Goal: Task Accomplishment & Management: Complete application form

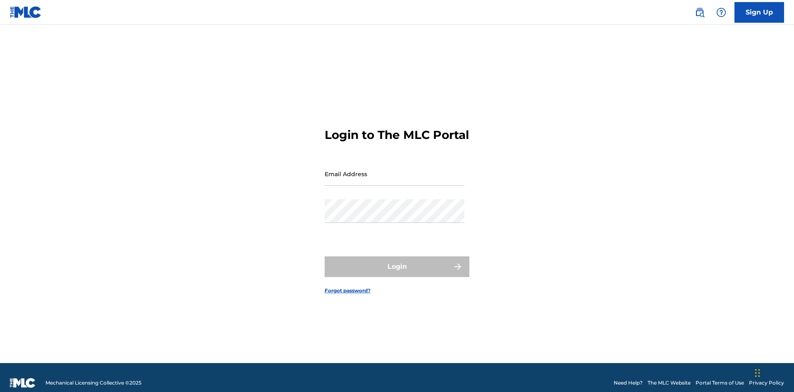
scroll to position [11, 0]
click at [760, 12] on link "Sign Up" at bounding box center [760, 12] width 50 height 21
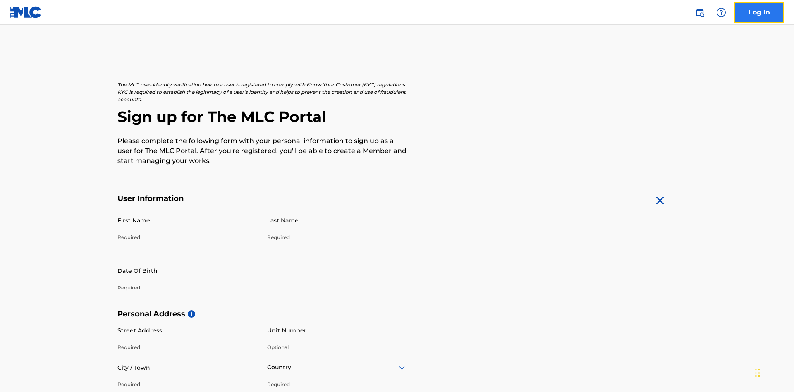
scroll to position [158, 0]
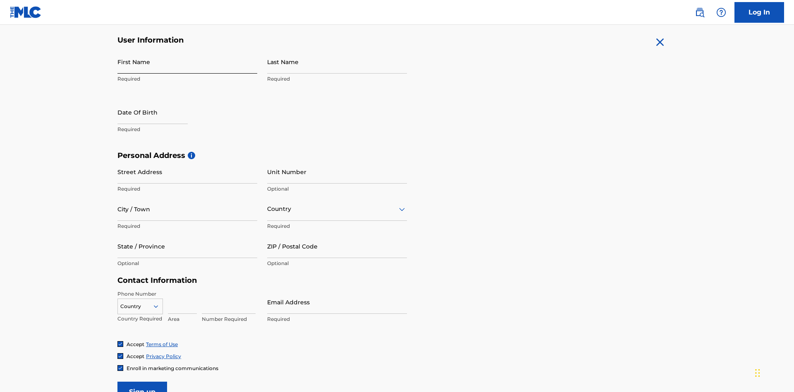
click at [187, 62] on input "First Name" at bounding box center [188, 62] width 140 height 24
type input "[PERSON_NAME]"
click at [337, 62] on input "Last Name" at bounding box center [337, 62] width 140 height 24
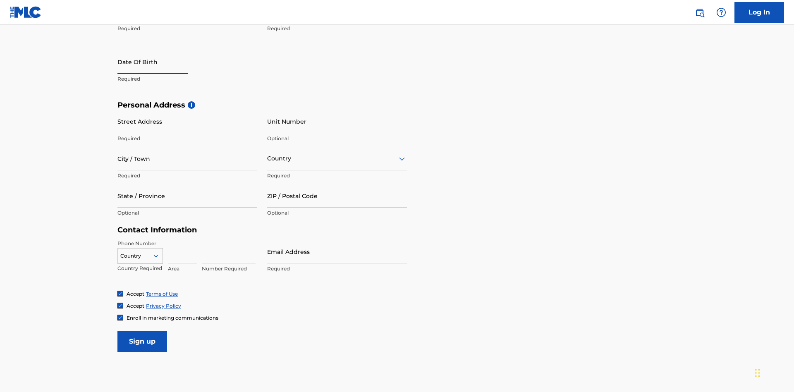
type input "Ribble"
click at [159, 62] on input "text" at bounding box center [153, 62] width 70 height 24
select select "8"
select select "2025"
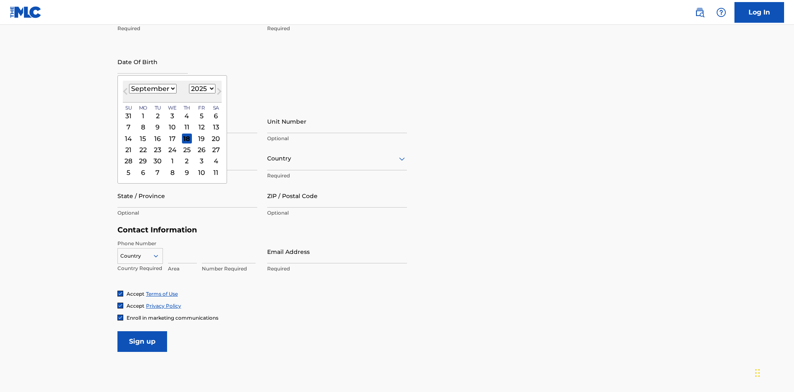
click at [152, 89] on select "January February March April May June July August September October November De…" at bounding box center [153, 89] width 48 height 10
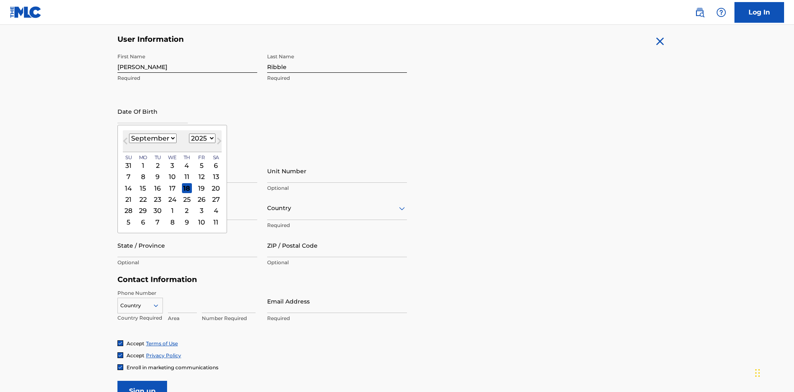
select select "0"
click at [201, 138] on select "1900 1901 1902 1903 1904 1905 1906 1907 1908 1909 1910 1911 1912 1913 1914 1915…" at bounding box center [202, 139] width 26 height 10
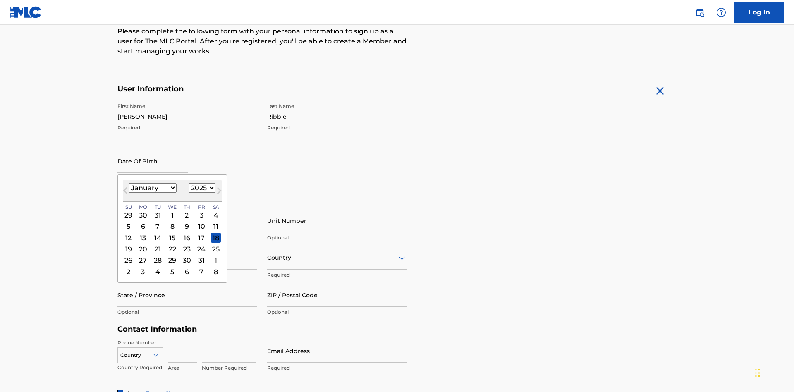
select select "1985"
click at [201, 188] on select "1900 1901 1902 1903 1904 1905 1906 1907 1908 1909 1910 1911 1912 1913 1914 1915…" at bounding box center [202, 188] width 26 height 10
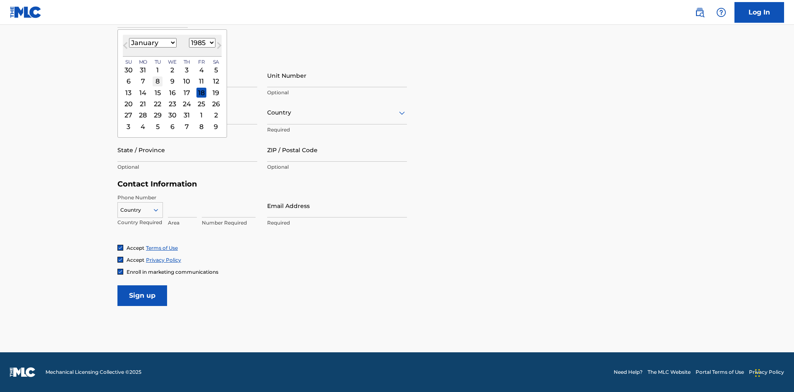
click at [157, 81] on div "8" at bounding box center [158, 82] width 10 height 10
type input "January 8 1985"
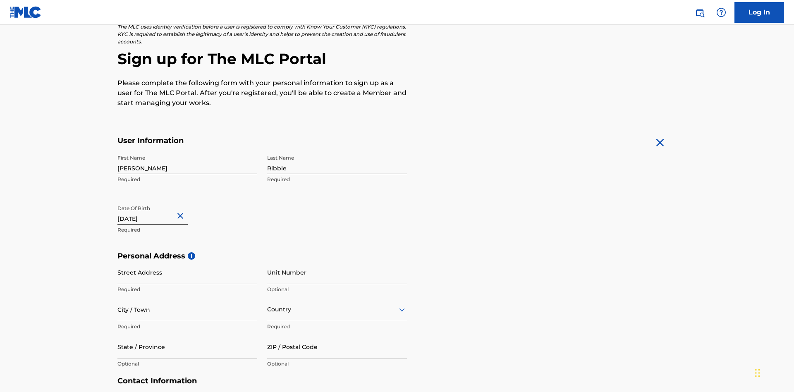
scroll to position [255, 0]
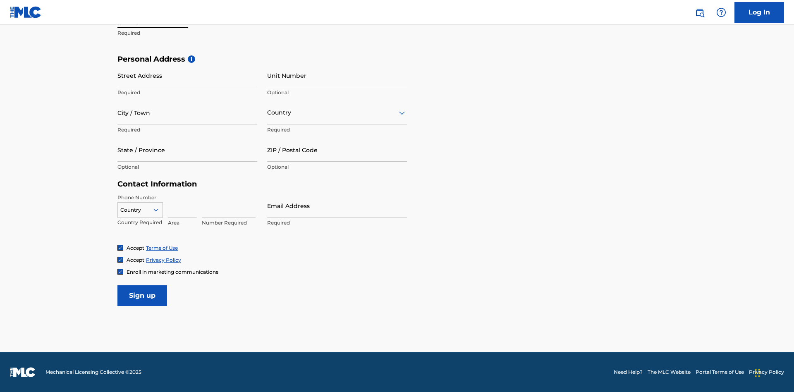
click at [187, 75] on input "Street Address" at bounding box center [188, 76] width 140 height 24
type input "9909 Elks Run Rd"
click at [187, 113] on input "City / Town" at bounding box center [188, 113] width 140 height 24
type input "Roseville"
click at [268, 113] on input "text" at bounding box center [268, 112] width 2 height 9
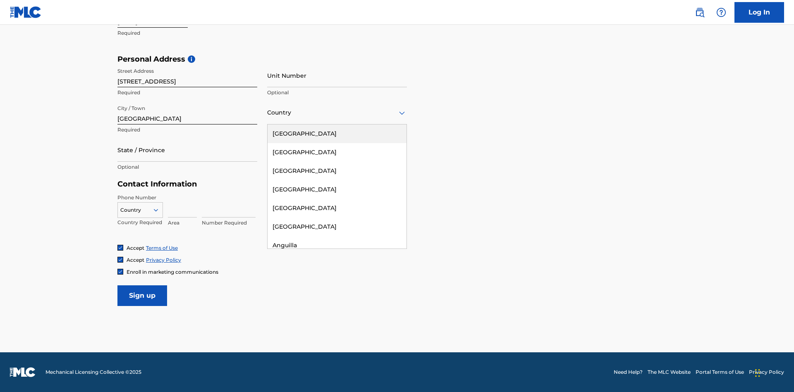
click at [337, 134] on div "United States" at bounding box center [337, 134] width 139 height 19
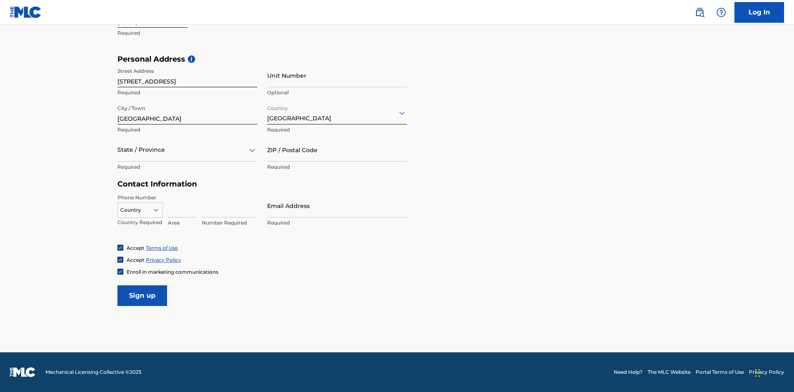
click at [187, 150] on div at bounding box center [188, 150] width 140 height 10
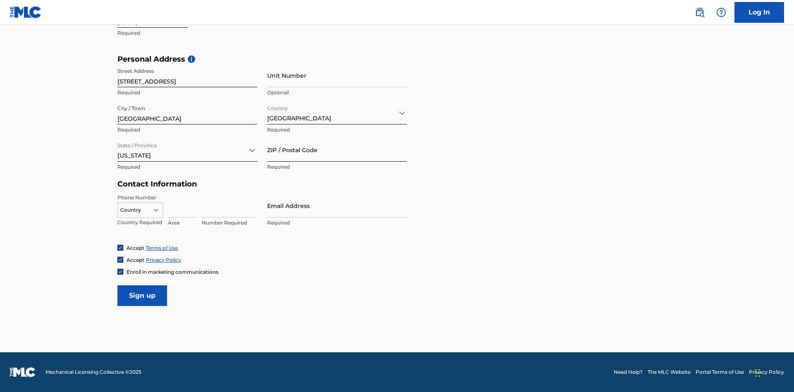
click at [337, 150] on input "ZIP / Postal Code" at bounding box center [337, 150] width 140 height 24
type input "43777"
click at [159, 210] on icon at bounding box center [155, 209] width 7 height 7
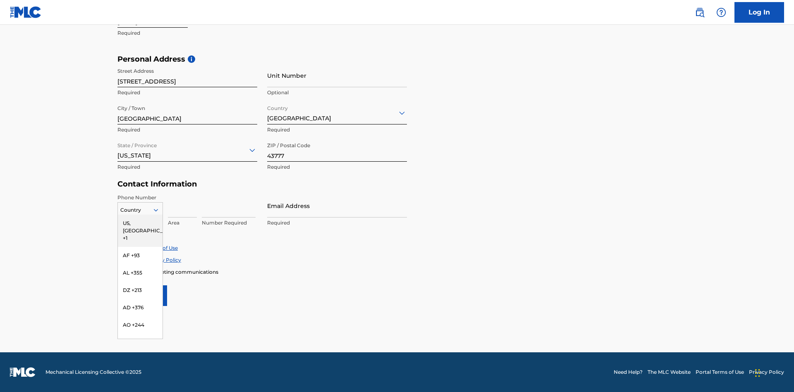
click at [140, 223] on div "US, CA +1" at bounding box center [140, 231] width 45 height 32
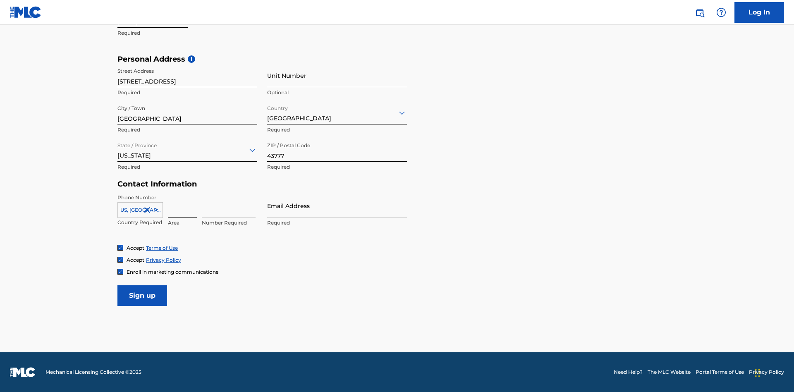
click at [182, 206] on input at bounding box center [182, 206] width 29 height 24
type input "740"
click at [229, 206] on input at bounding box center [229, 206] width 54 height 24
type input "8086351"
click at [337, 206] on input "Email Address" at bounding box center [337, 206] width 140 height 24
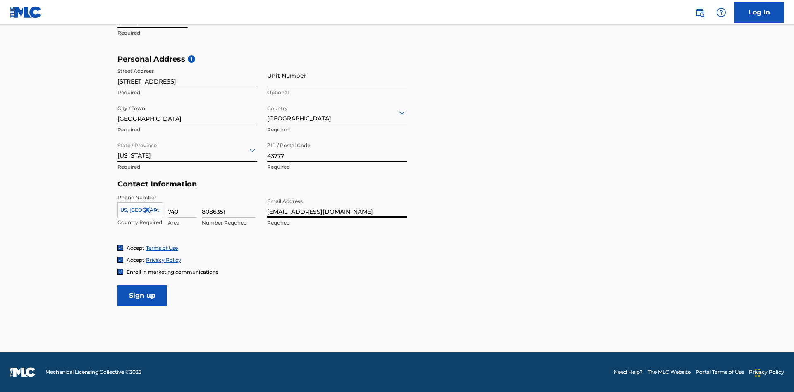
scroll to position [0, 23]
type input "[EMAIL_ADDRESS][DOMAIN_NAME]"
click at [142, 295] on input "Sign up" at bounding box center [143, 295] width 50 height 21
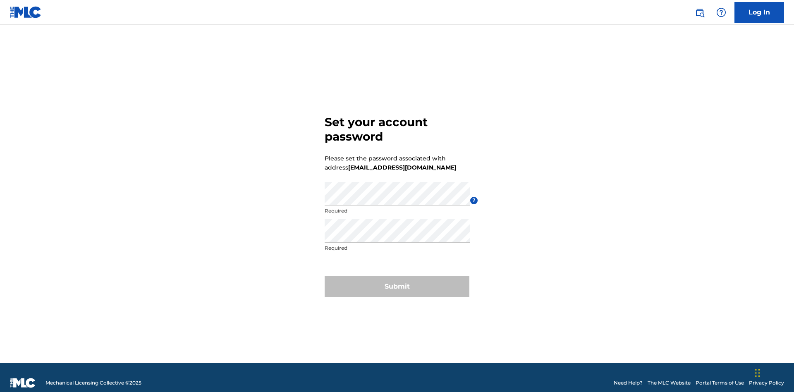
scroll to position [11, 0]
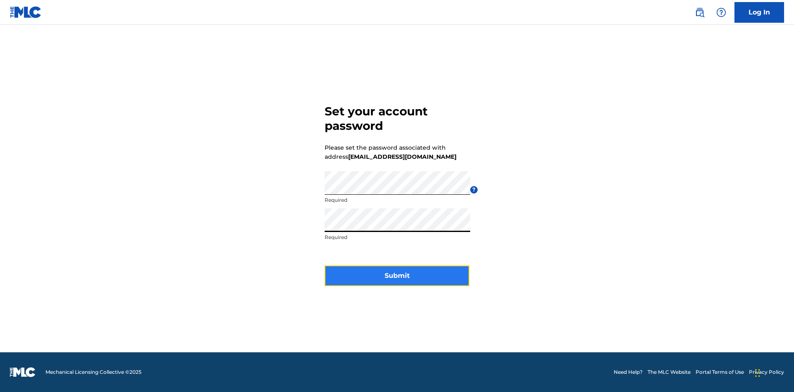
click at [397, 281] on button "Submit" at bounding box center [397, 276] width 145 height 21
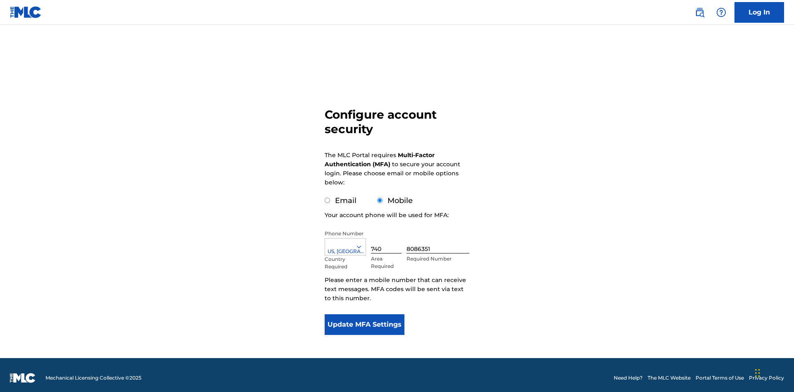
scroll to position [8, 0]
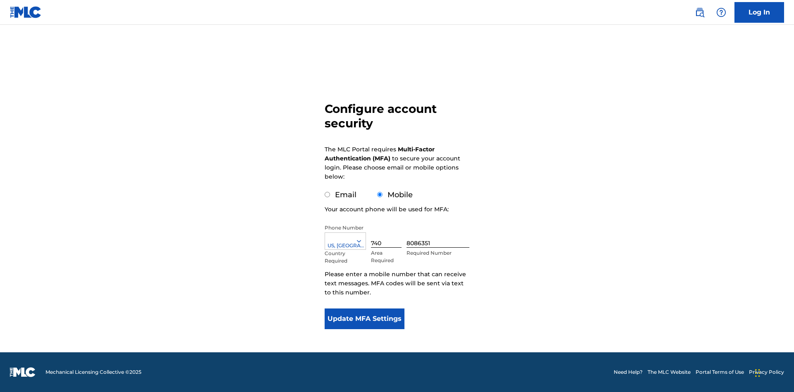
click at [328, 195] on input "Email" at bounding box center [327, 194] width 5 height 5
radio input "true"
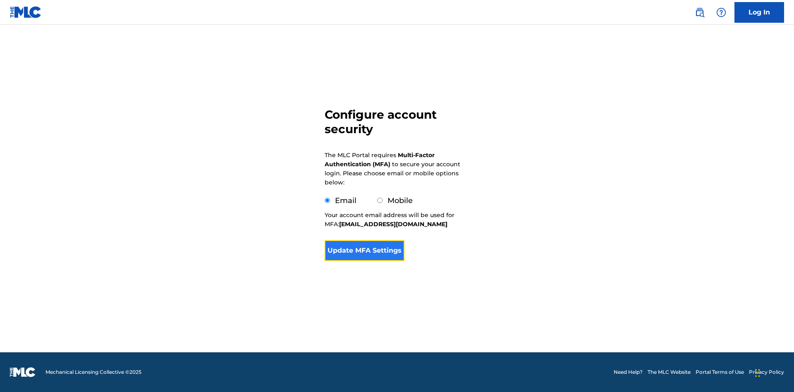
click at [365, 261] on button "Update MFA Settings" at bounding box center [365, 250] width 80 height 21
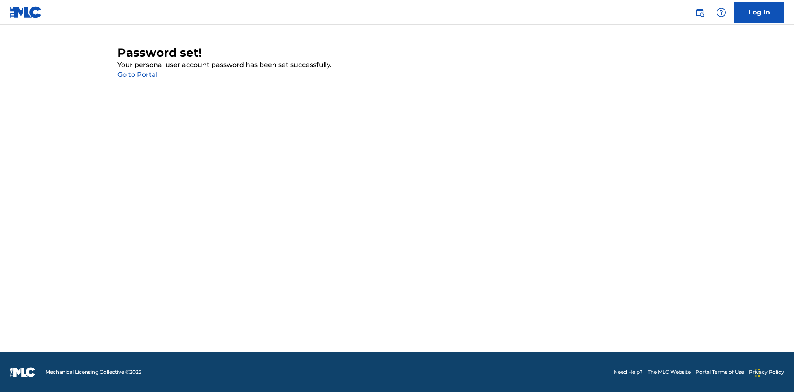
click at [137, 75] on link "Go to Portal" at bounding box center [138, 75] width 40 height 8
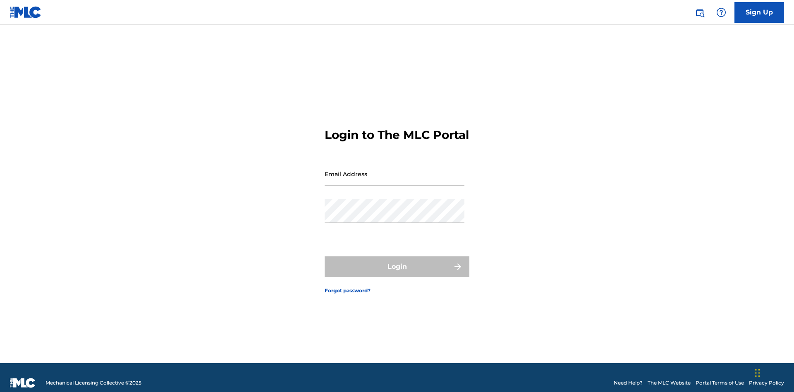
scroll to position [11, 0]
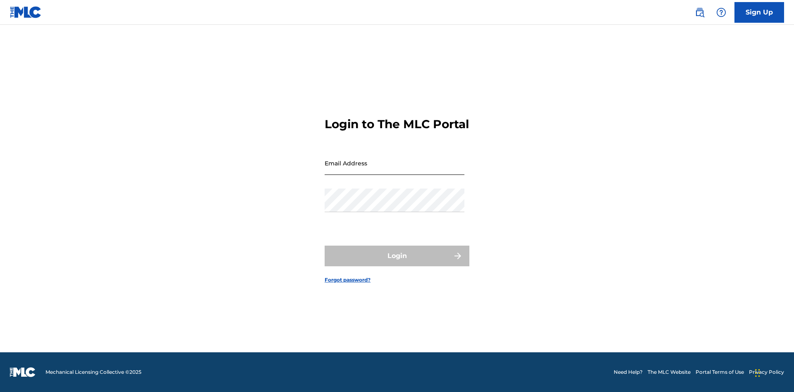
click at [395, 170] on input "Email Address" at bounding box center [395, 163] width 140 height 24
type input "[EMAIL_ADDRESS][DOMAIN_NAME]"
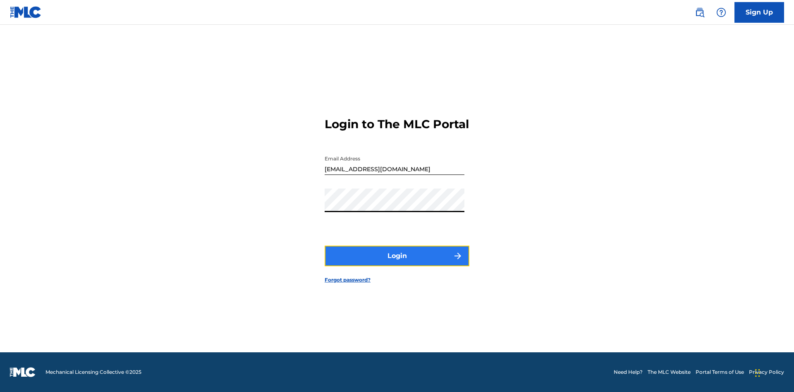
click at [397, 263] on button "Login" at bounding box center [397, 256] width 145 height 21
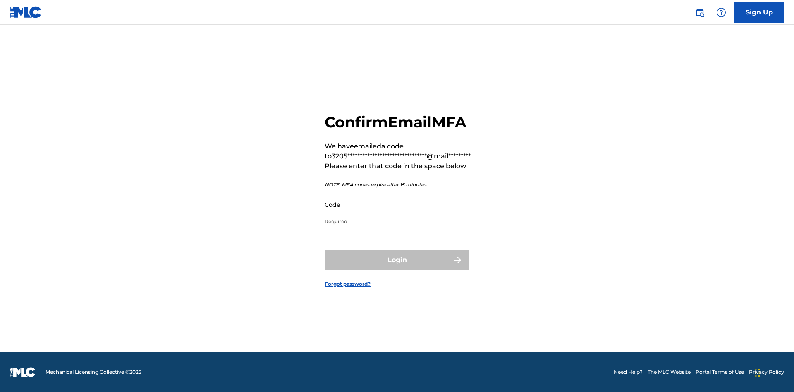
click at [395, 204] on input "Code" at bounding box center [395, 205] width 140 height 24
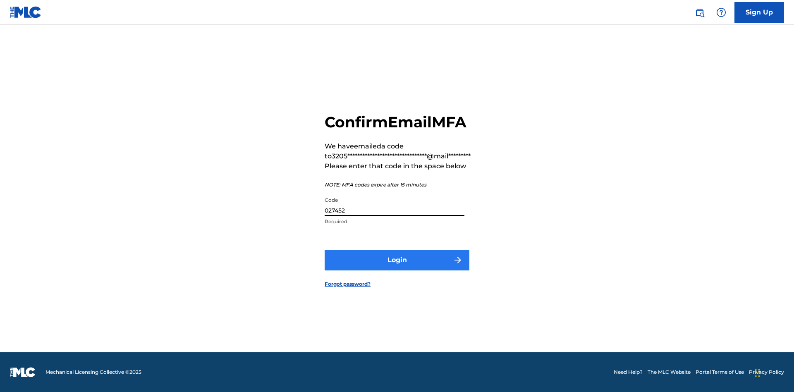
type input "027452"
click at [397, 260] on button "Login" at bounding box center [397, 260] width 145 height 21
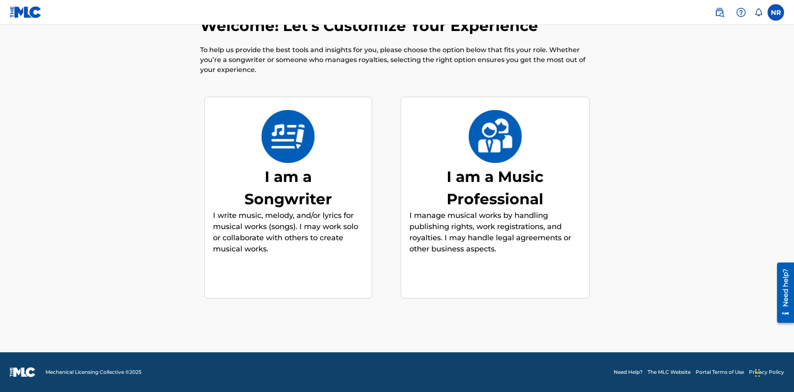
click at [288, 187] on div "I am a Songwriter" at bounding box center [288, 188] width 124 height 45
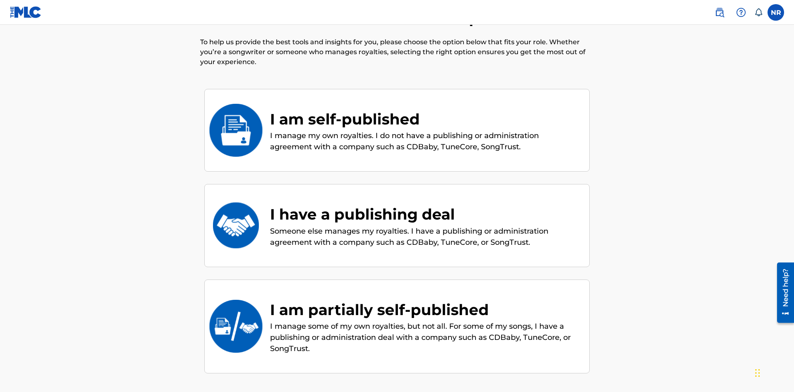
scroll to position [112, 0]
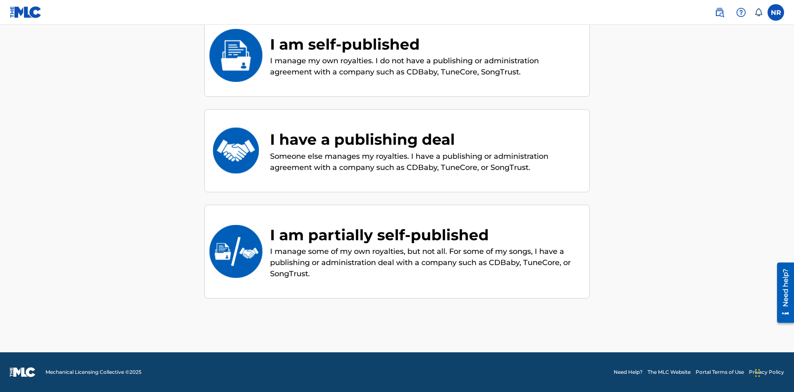
click at [426, 235] on div "I am partially self-published" at bounding box center [425, 235] width 311 height 22
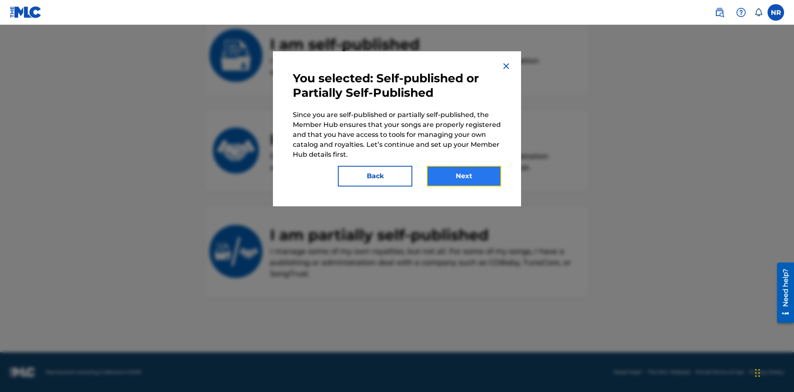
click at [464, 176] on button "Next" at bounding box center [464, 176] width 74 height 21
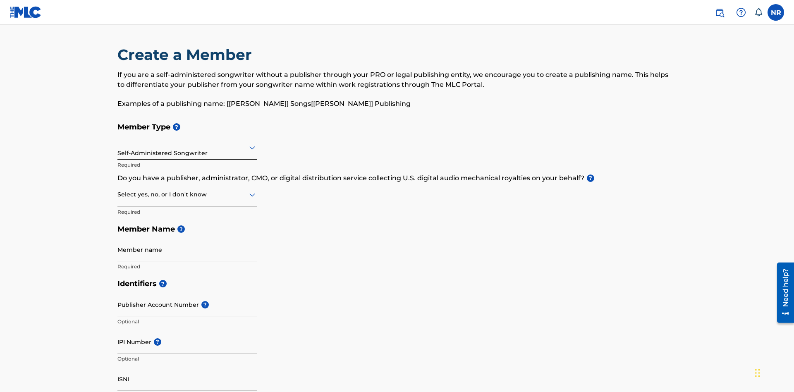
scroll to position [88, 0]
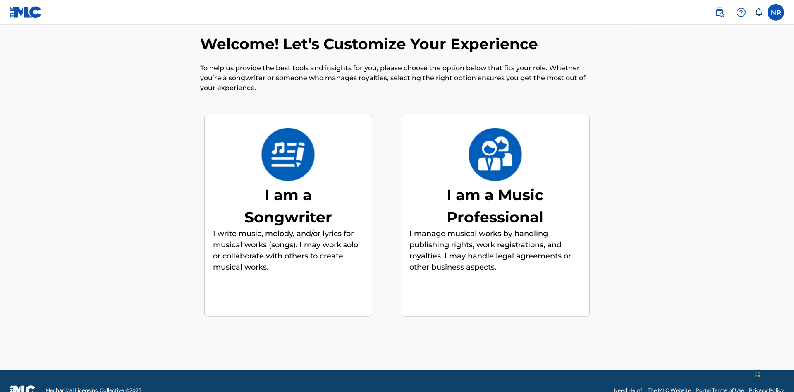
scroll to position [29, 0]
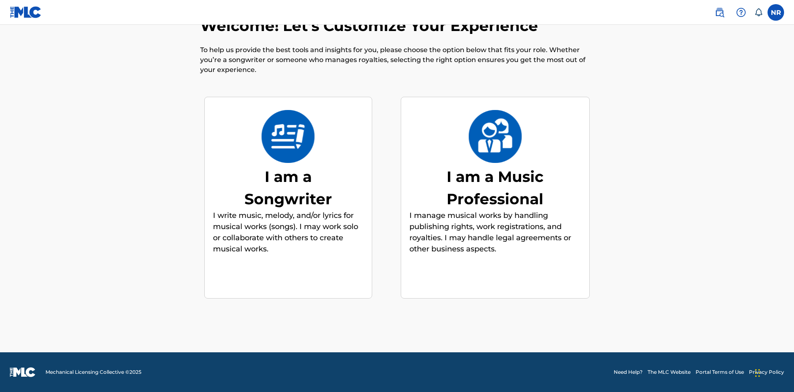
click at [495, 187] on div "I am a Music Professional" at bounding box center [495, 188] width 124 height 45
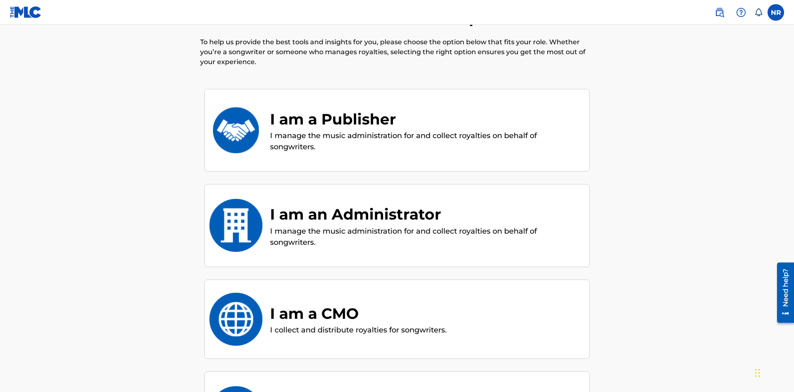
scroll to position [95, 0]
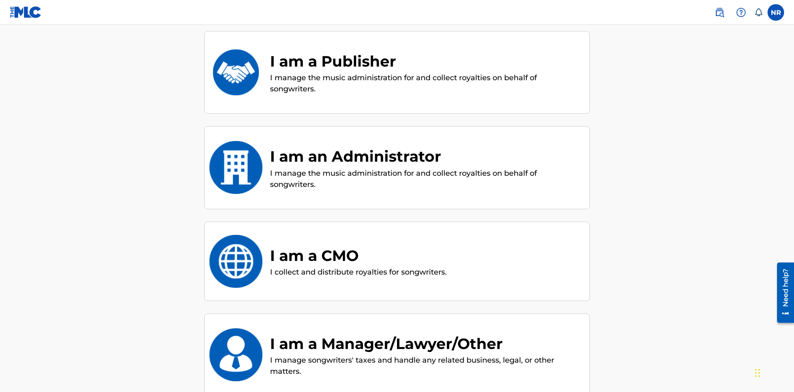
click at [426, 61] on div "I am a Publisher" at bounding box center [425, 61] width 311 height 22
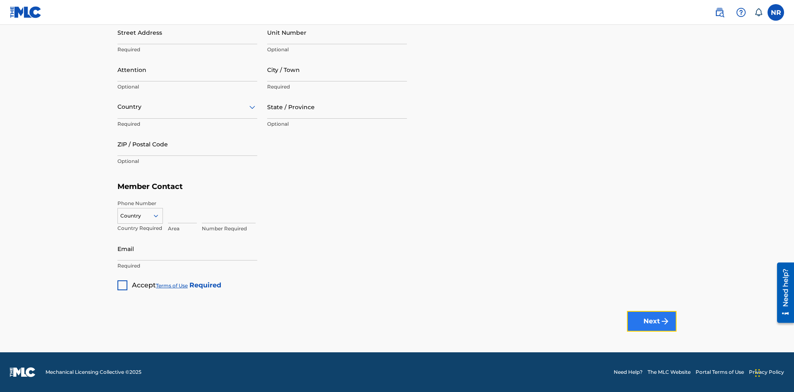
click at [652, 321] on button "Next" at bounding box center [652, 321] width 50 height 21
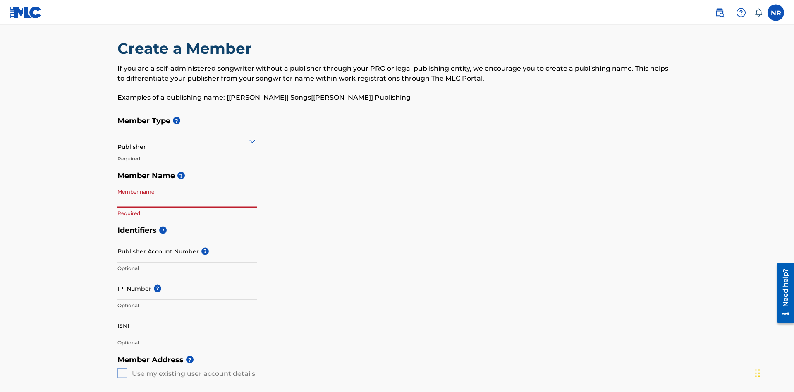
scroll to position [88, 0]
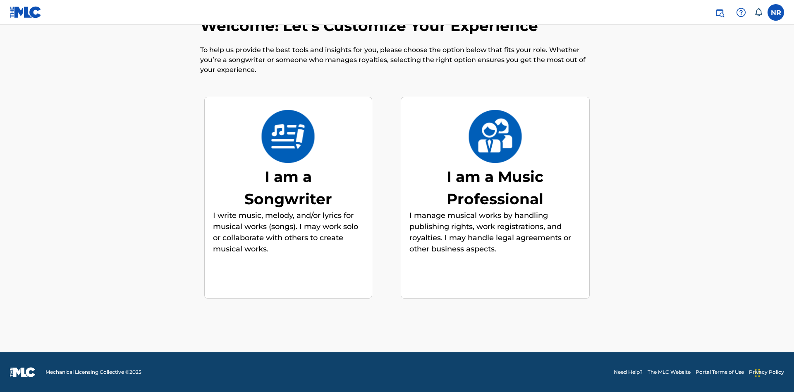
click at [495, 187] on div "I am a Music Professional" at bounding box center [495, 188] width 124 height 45
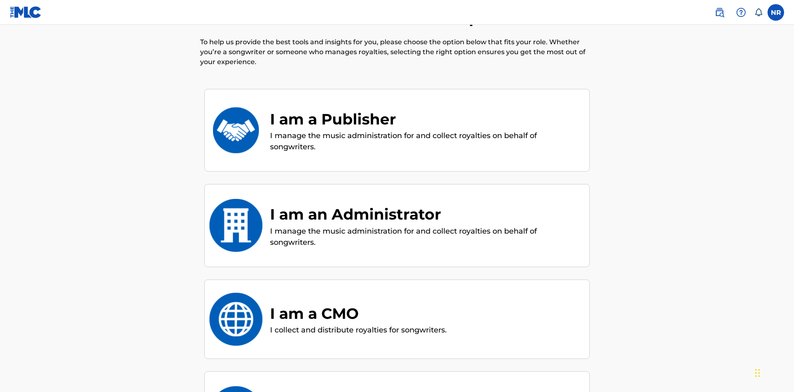
scroll to position [191, 0]
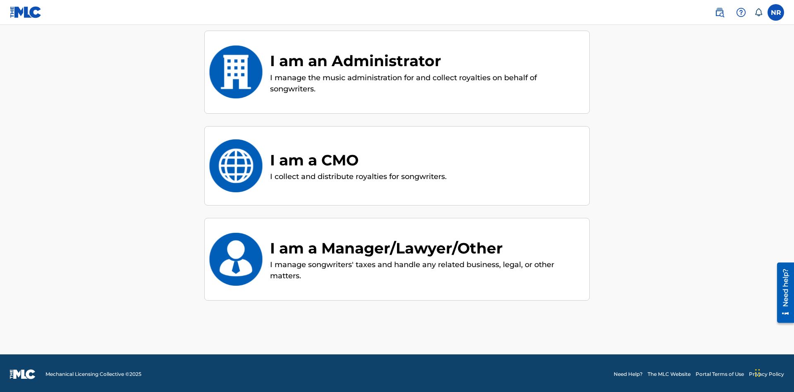
click at [426, 61] on div "I am an Administrator" at bounding box center [425, 61] width 311 height 22
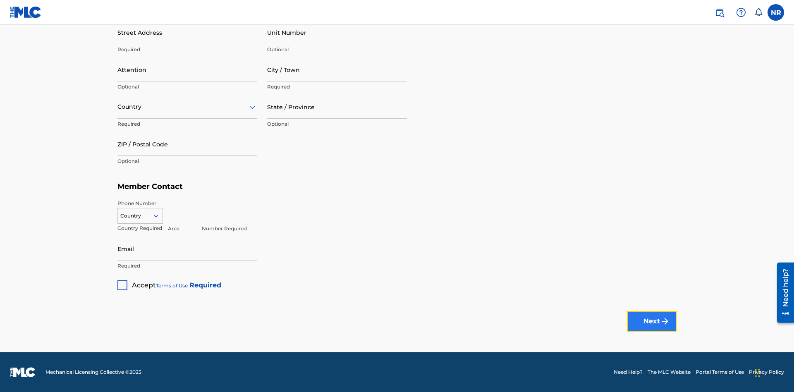
click at [652, 321] on button "Next" at bounding box center [652, 321] width 50 height 21
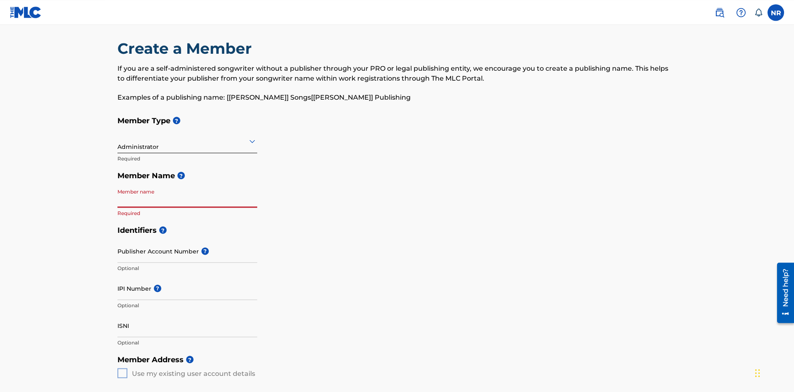
scroll to position [88, 0]
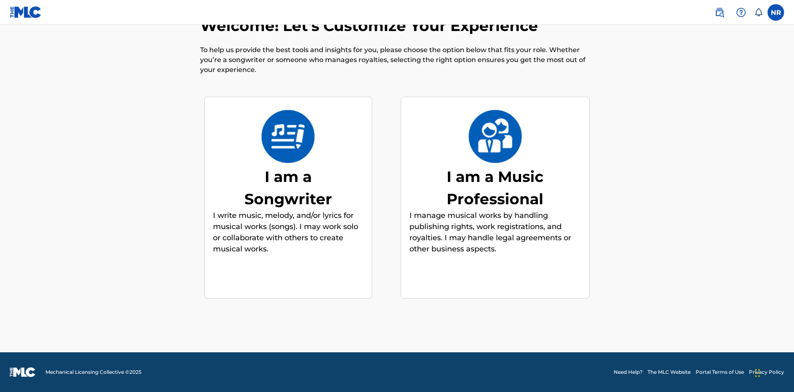
click at [495, 187] on div "I am a Music Professional" at bounding box center [495, 188] width 124 height 45
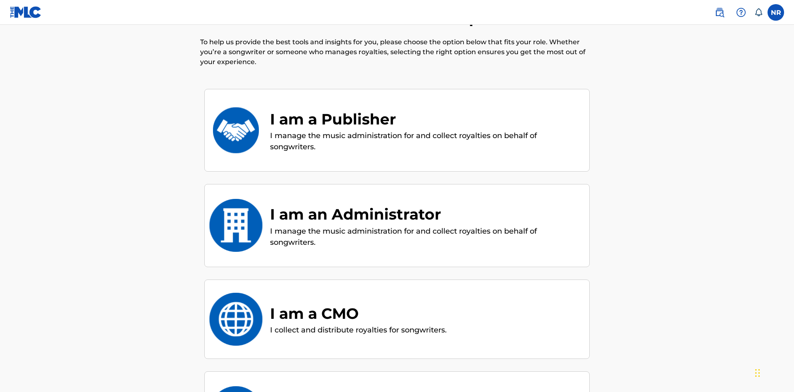
scroll to position [193, 0]
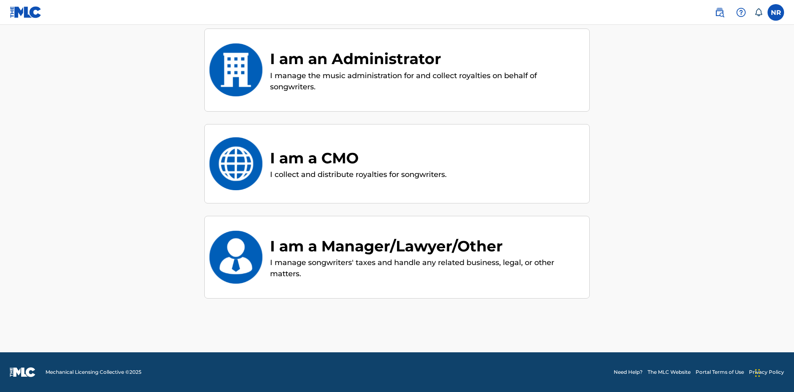
click at [360, 158] on div "I am a CMO" at bounding box center [358, 158] width 177 height 22
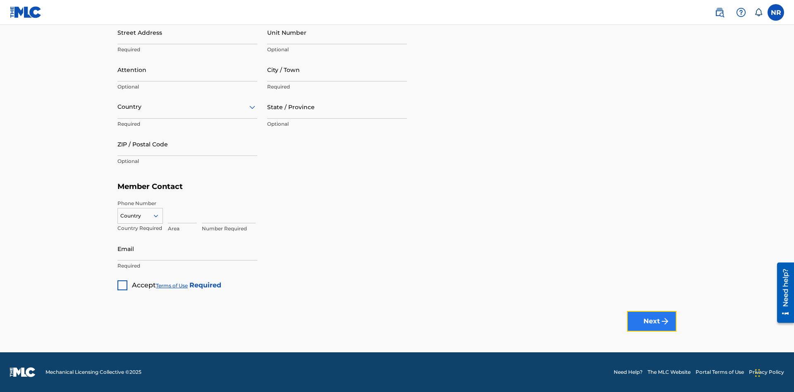
click at [652, 321] on button "Next" at bounding box center [652, 321] width 50 height 21
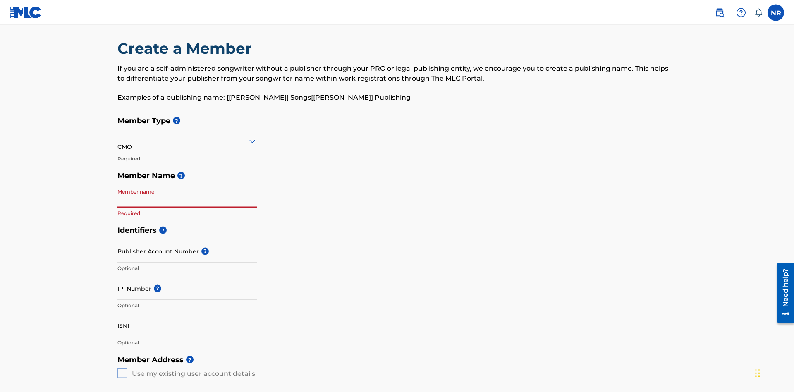
scroll to position [88, 0]
